Goal: Find specific page/section

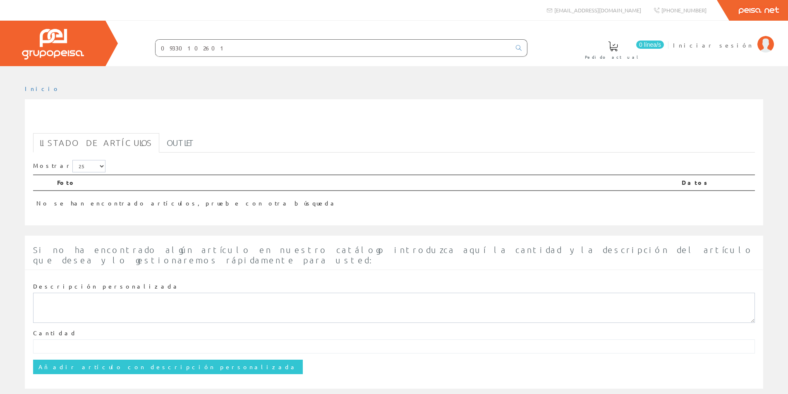
click at [169, 46] on input "09330102601" at bounding box center [333, 48] width 355 height 17
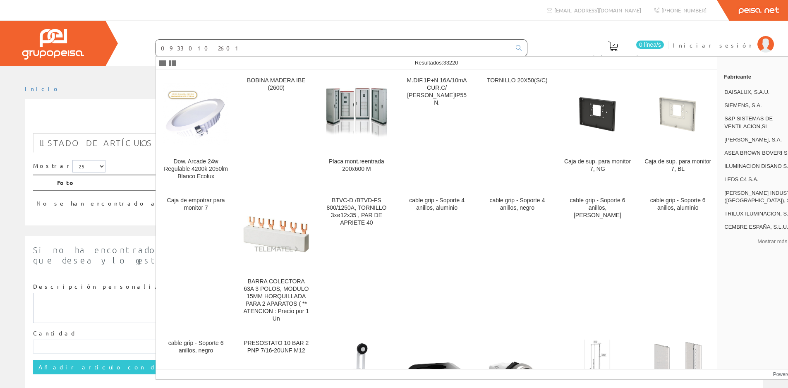
click at [266, 50] on input "09 33 010 2601" at bounding box center [333, 48] width 355 height 17
type input "09 33 010 2601"
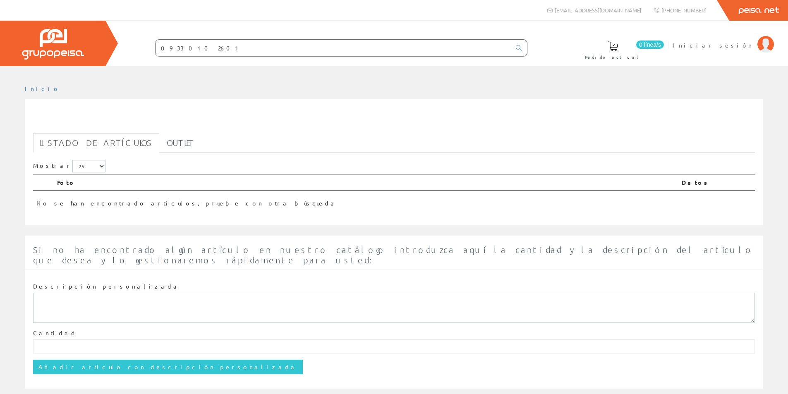
click at [57, 35] on img at bounding box center [53, 44] width 62 height 31
